Goal: Information Seeking & Learning: Learn about a topic

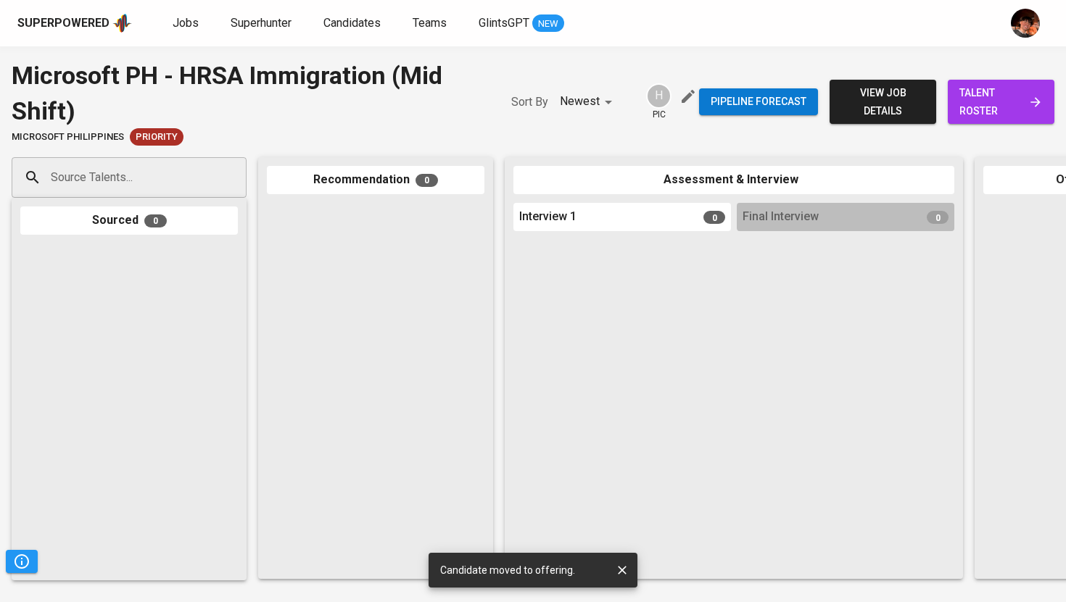
scroll to position [0, 402]
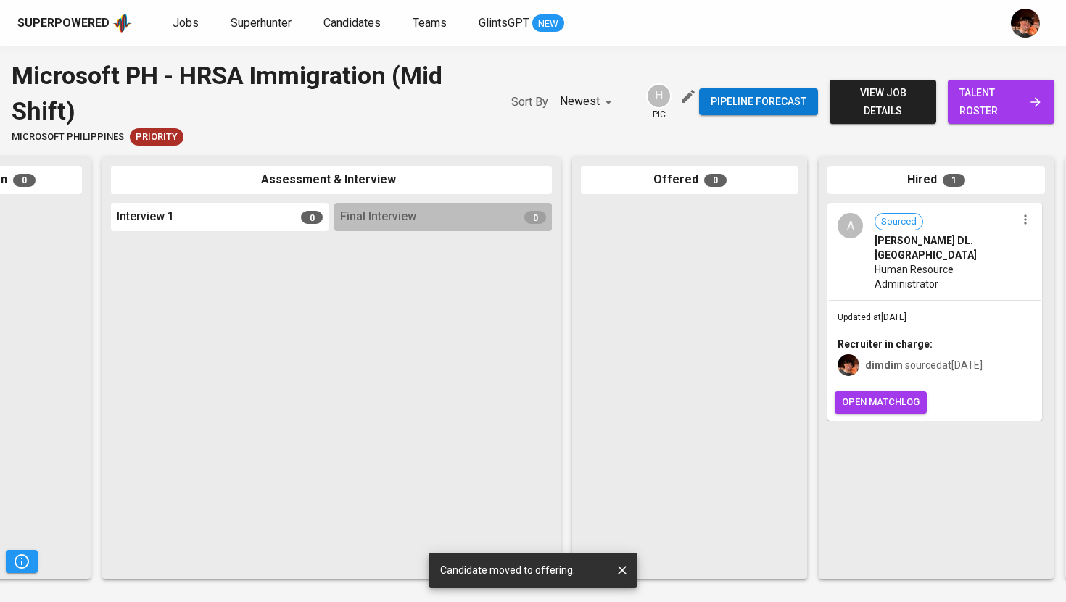
click at [177, 28] on span "Jobs" at bounding box center [186, 23] width 26 height 14
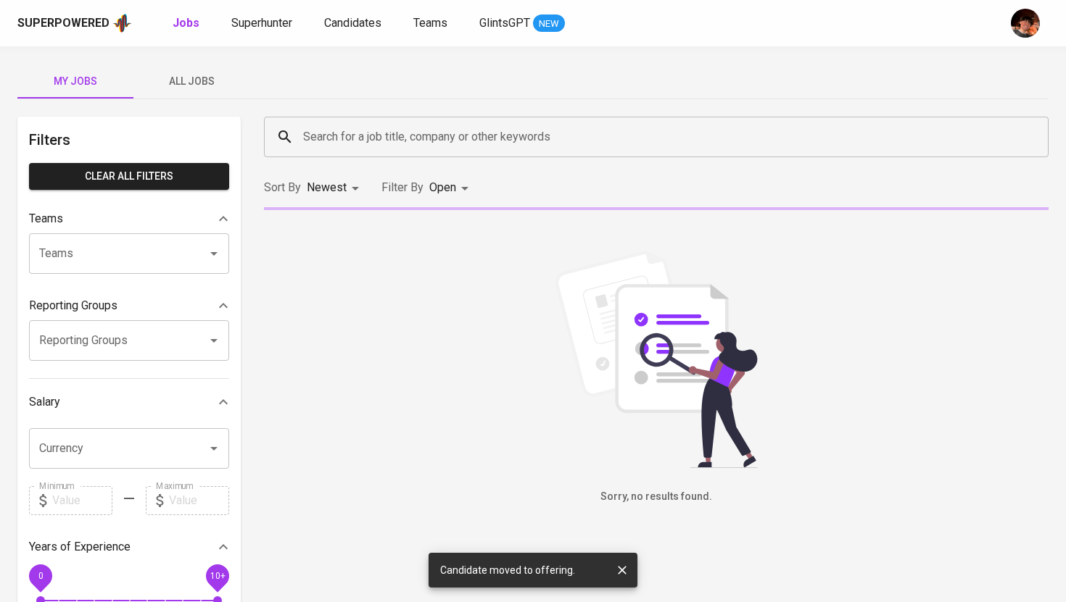
click at [194, 90] on button "All Jobs" at bounding box center [191, 81] width 116 height 35
click at [333, 146] on input "Search for a job title, company or other keywords" at bounding box center [659, 137] width 721 height 28
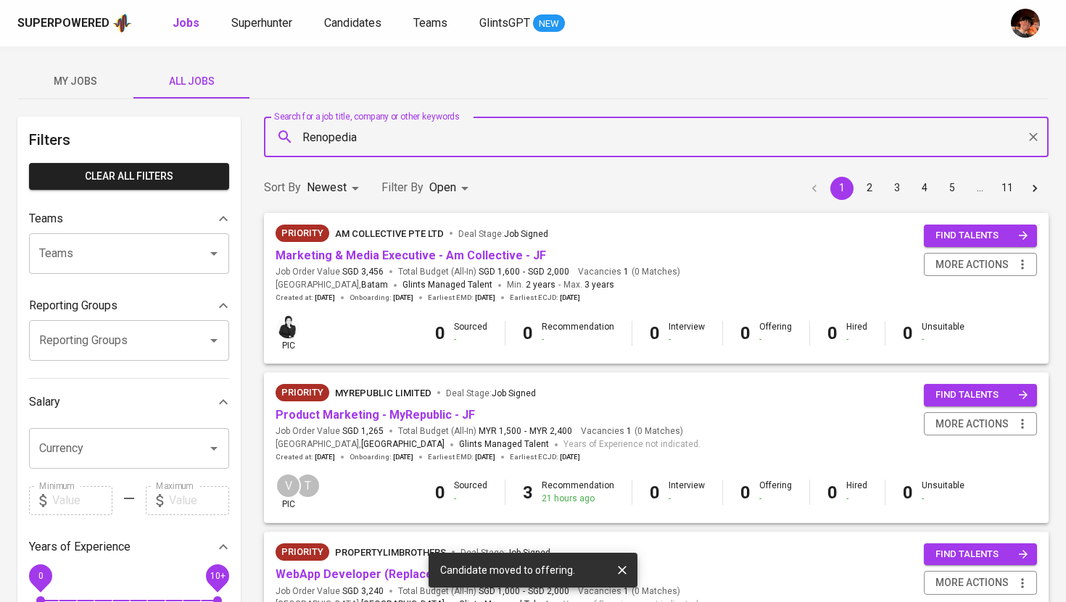
type input "Renopedia"
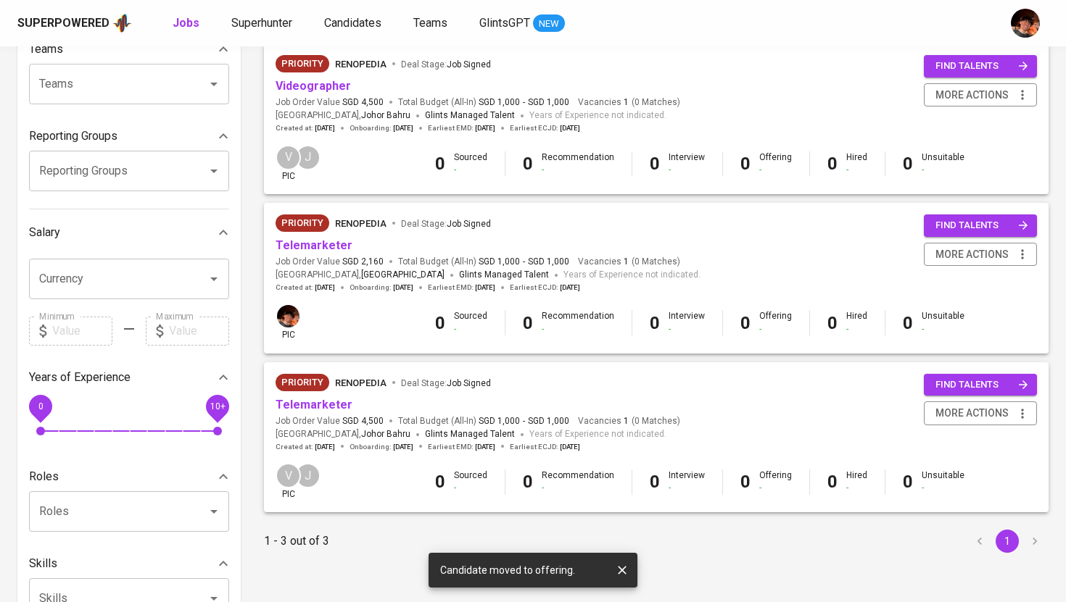
scroll to position [170, 0]
click at [320, 78] on span "Videographer" at bounding box center [312, 86] width 75 height 17
click at [321, 94] on span "Videographer" at bounding box center [312, 86] width 75 height 17
click at [324, 89] on link "Videographer" at bounding box center [312, 85] width 75 height 14
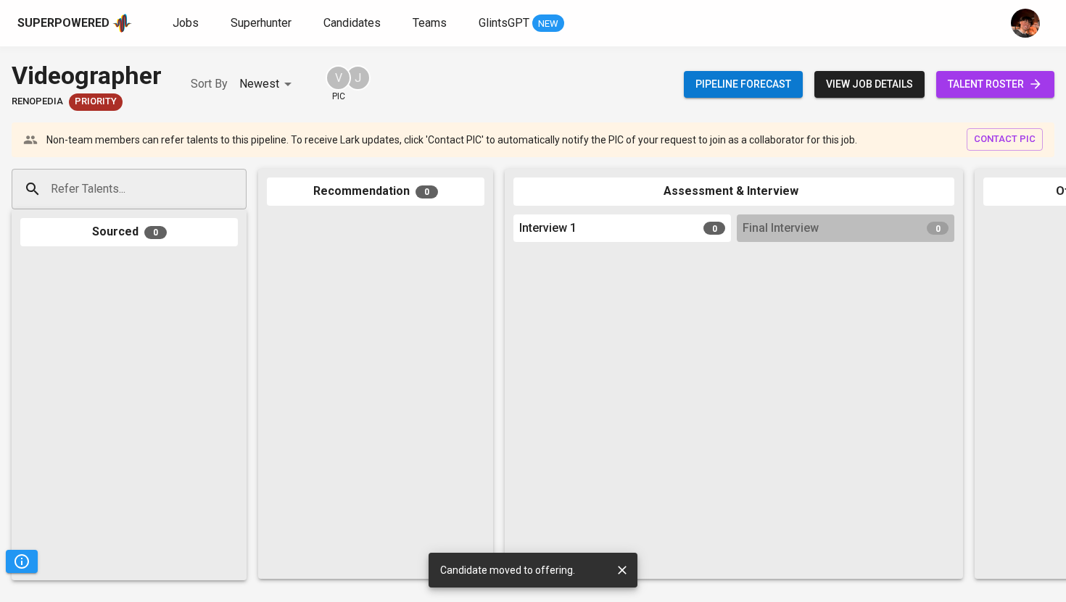
click at [997, 91] on span "talent roster" at bounding box center [994, 84] width 95 height 18
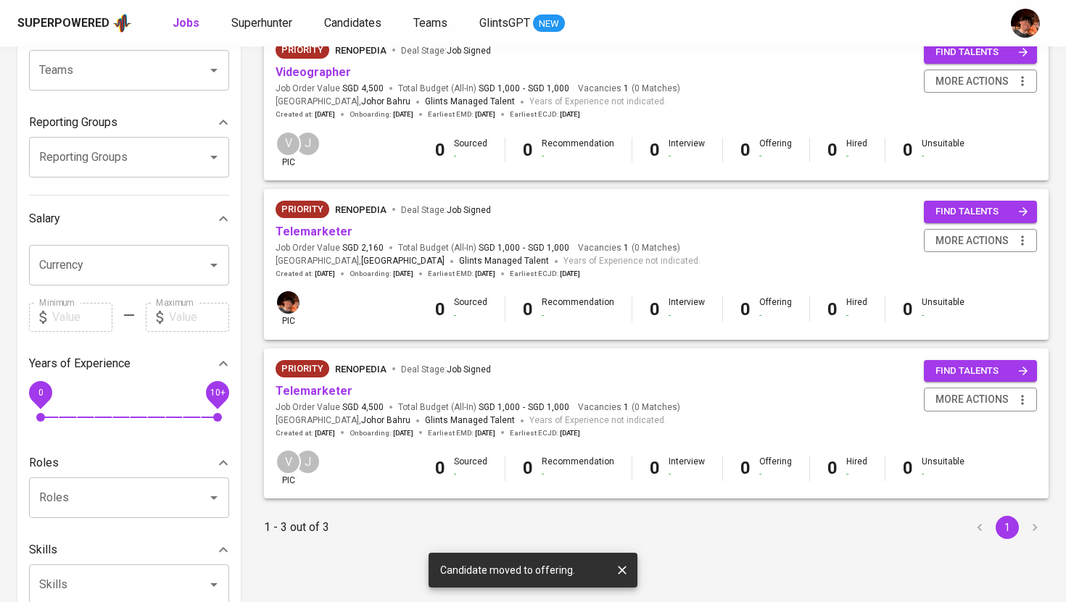
scroll to position [200, 0]
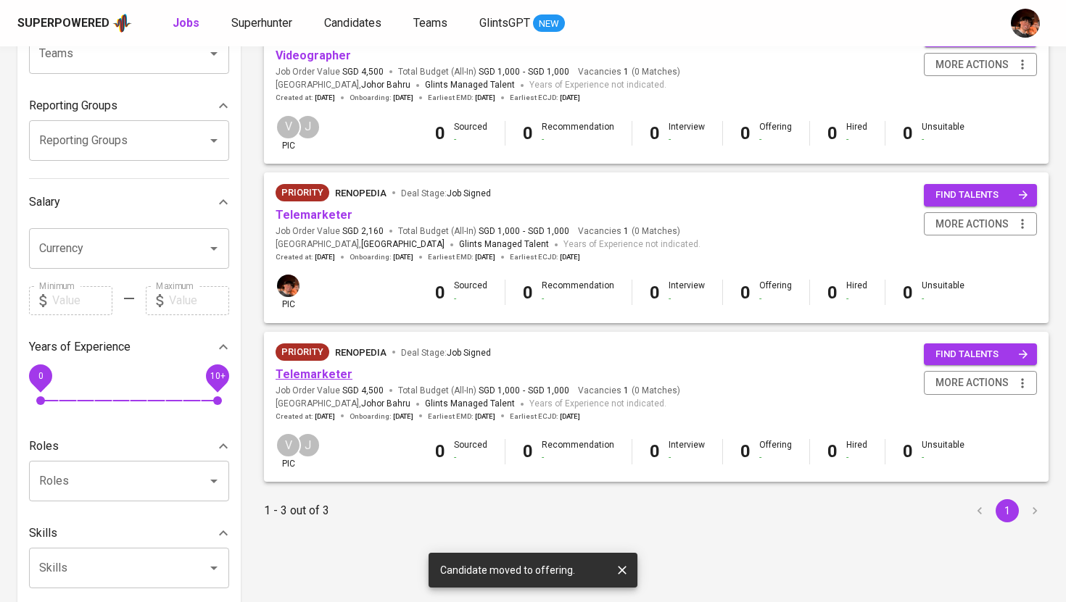
click at [322, 378] on link "Telemarketer" at bounding box center [313, 375] width 77 height 14
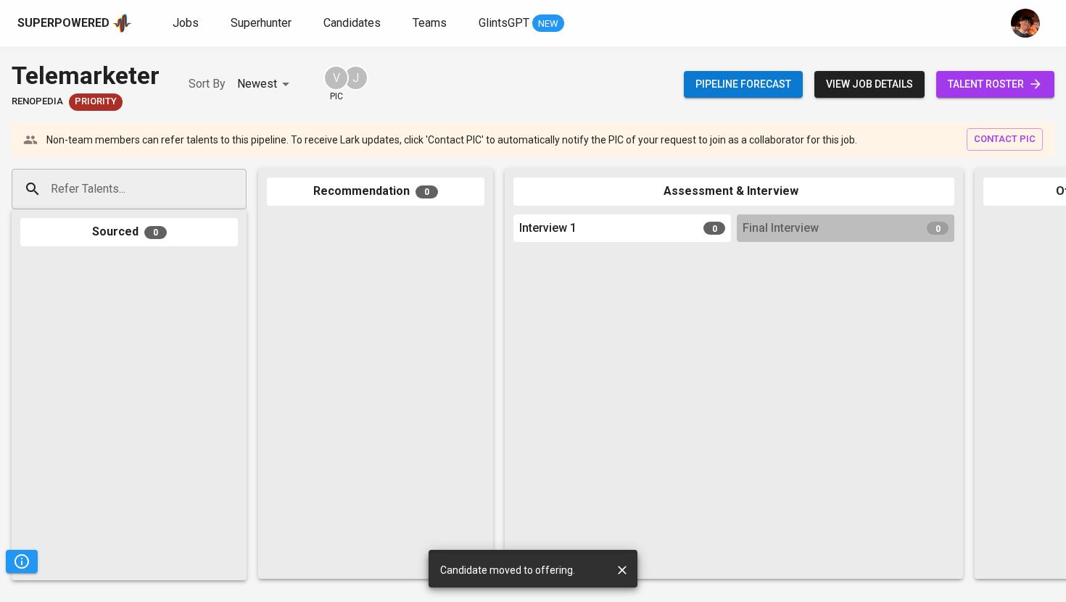
click at [985, 86] on span "talent roster" at bounding box center [994, 84] width 95 height 18
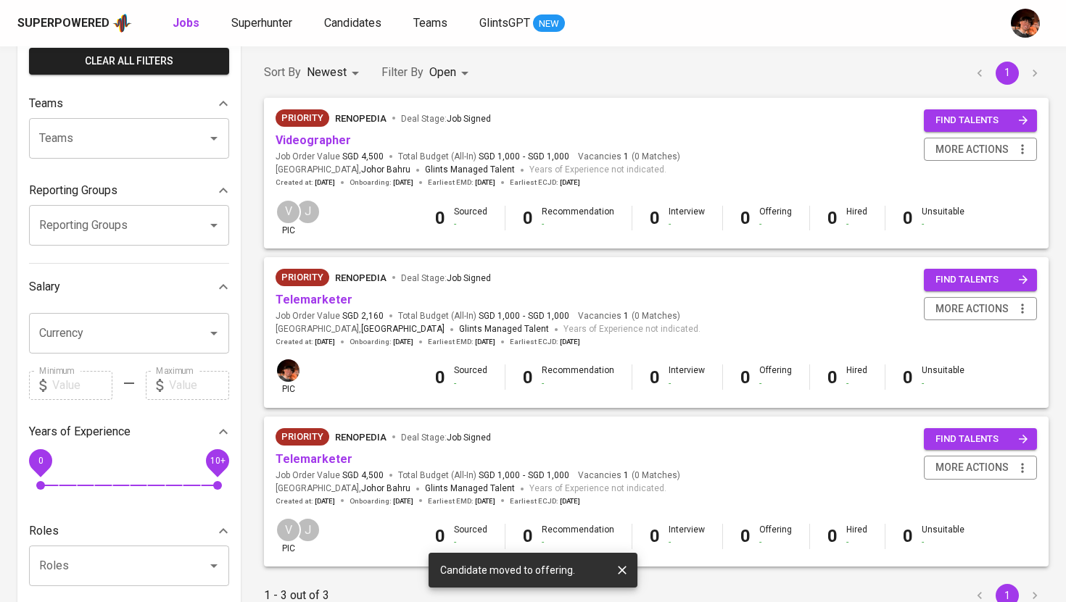
scroll to position [76, 0]
